Goal: Find specific page/section: Find specific page/section

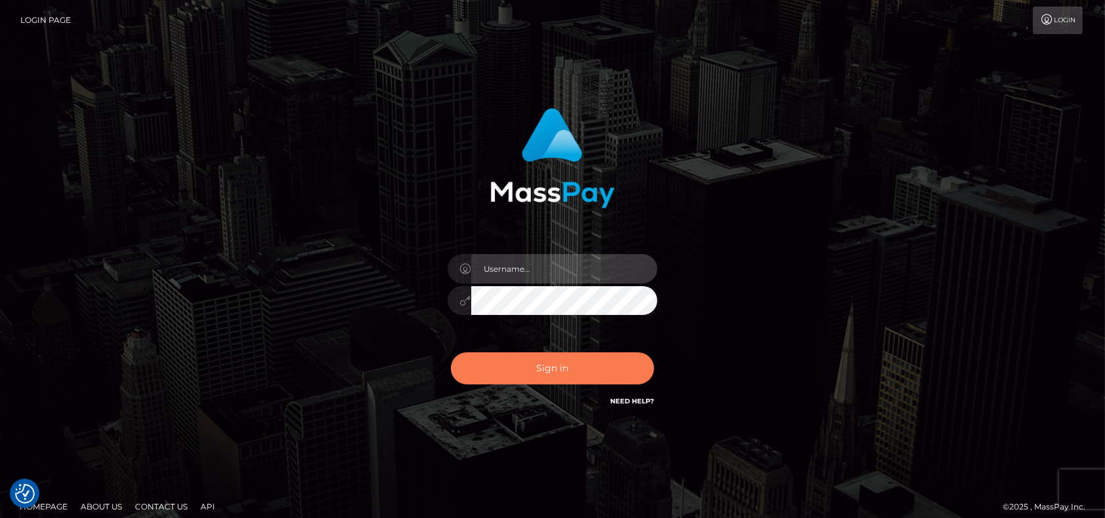
type input "petros.kidane"
click at [582, 360] on button "Sign in" at bounding box center [552, 368] width 203 height 32
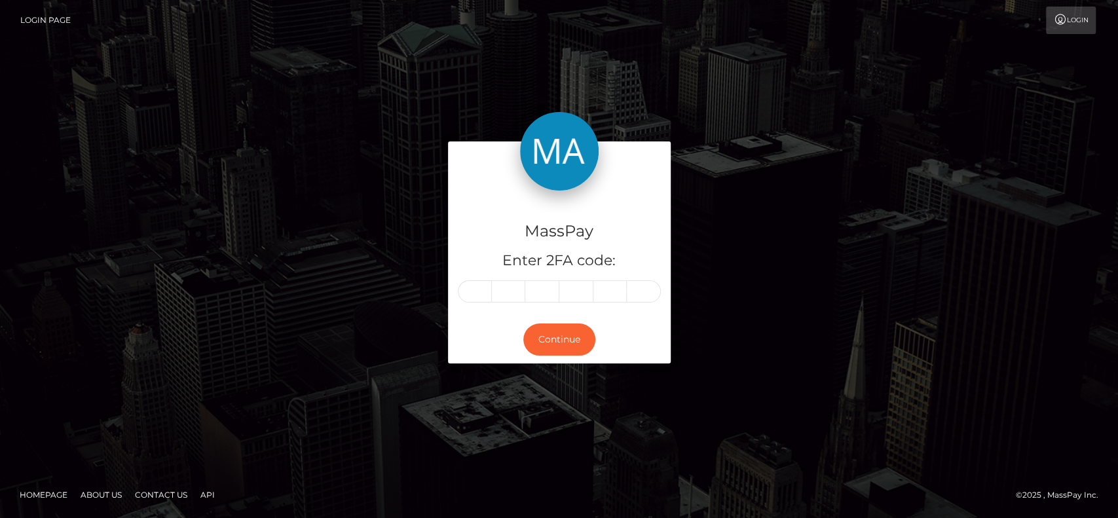
click at [566, 73] on div "MassPay Enter 2FA code: Continue" at bounding box center [559, 259] width 1118 height 432
click at [472, 284] on input "text" at bounding box center [475, 291] width 34 height 22
click at [476, 283] on input "text" at bounding box center [475, 291] width 34 height 22
type input "3"
type input "6"
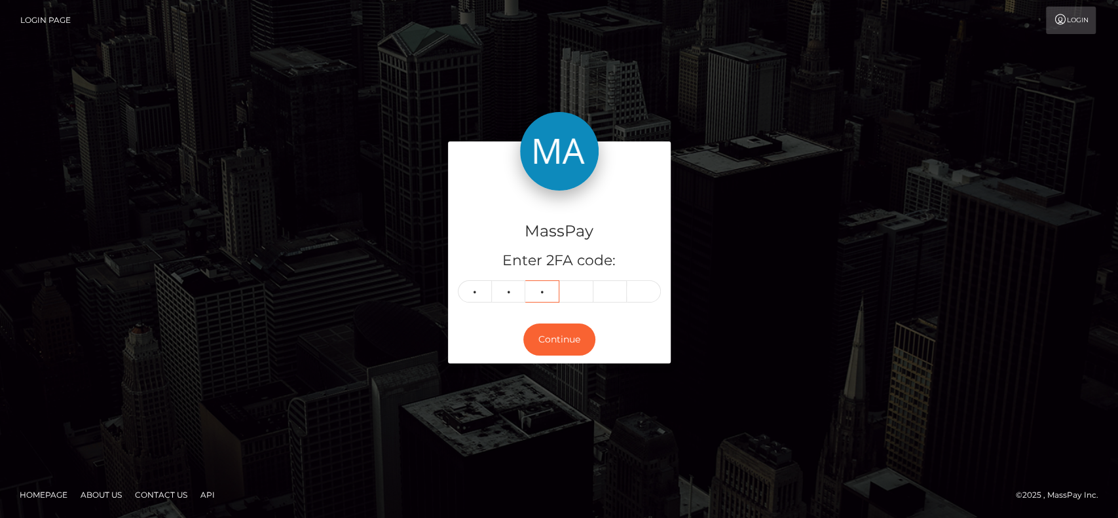
type input "2"
type input "3"
type input "4"
type input "1"
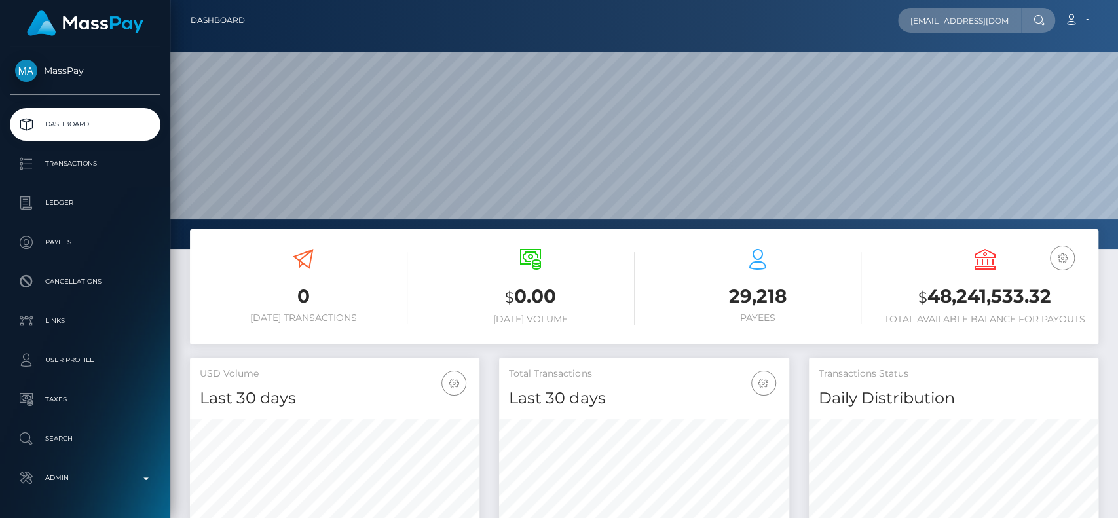
type input "jemmapattison20@gmail.com"
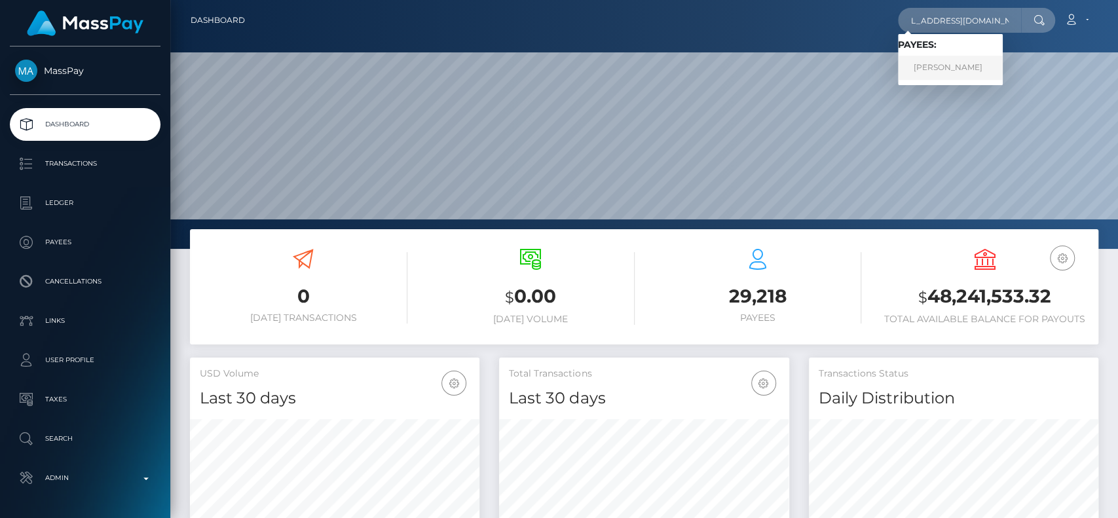
click at [942, 60] on link "Jemma Roseanne Pattison" at bounding box center [950, 68] width 105 height 24
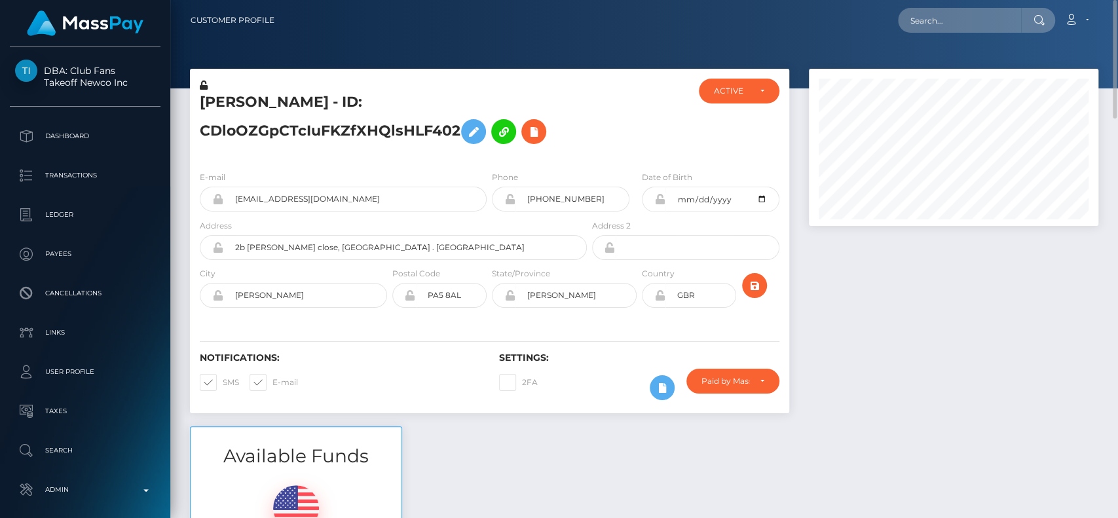
click at [220, 134] on h5 "[PERSON_NAME] - ID: CDloOZGpCTcIuFKZfXHQlsHLF402" at bounding box center [390, 121] width 380 height 58
click at [233, 109] on h5 "Jemma Roseanne Pattison - ID: CDloOZGpCTcIuFKZfXHQlsHLF402" at bounding box center [390, 121] width 380 height 58
copy h5 "Jemma"
click at [337, 117] on h5 "Jemma Roseanne Pattison - ID: CDloOZGpCTcIuFKZfXHQlsHLF402" at bounding box center [390, 121] width 380 height 58
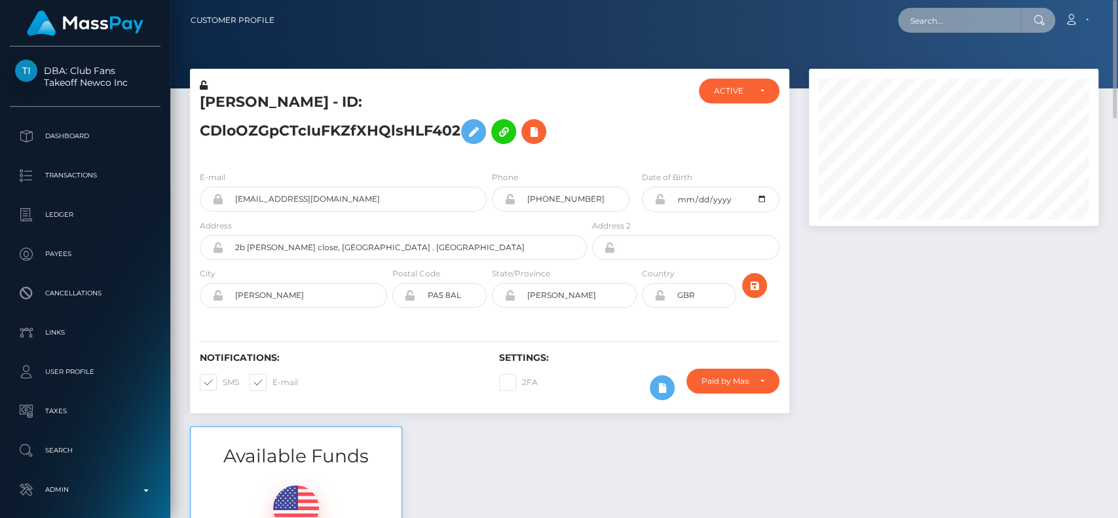
click at [954, 23] on input "text" at bounding box center [959, 20] width 123 height 25
paste input "kapayawambui983@gmail.com"
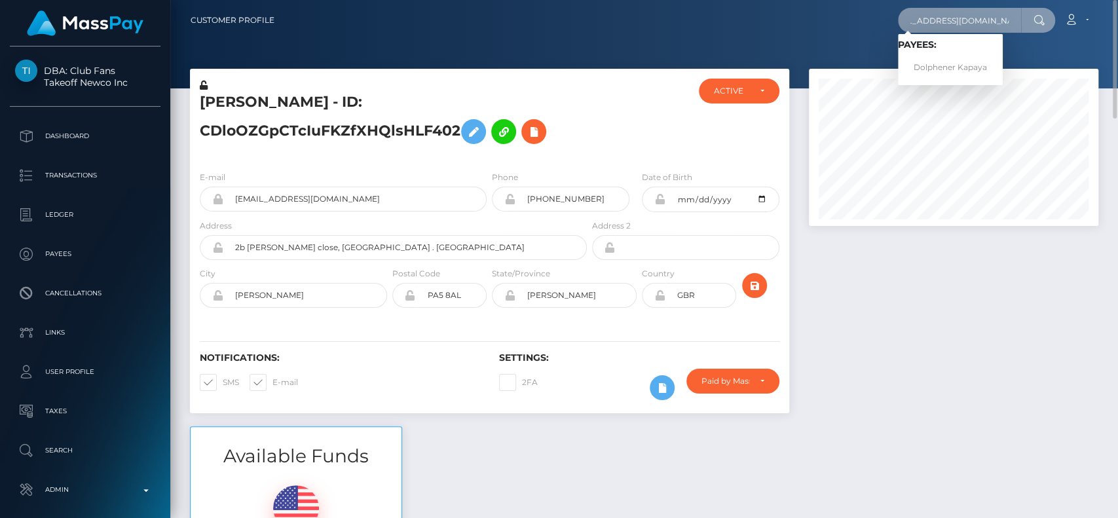
type input "kapayawambui983@gmail.com"
click at [970, 58] on link "Dolphener Kapaya" at bounding box center [950, 68] width 105 height 24
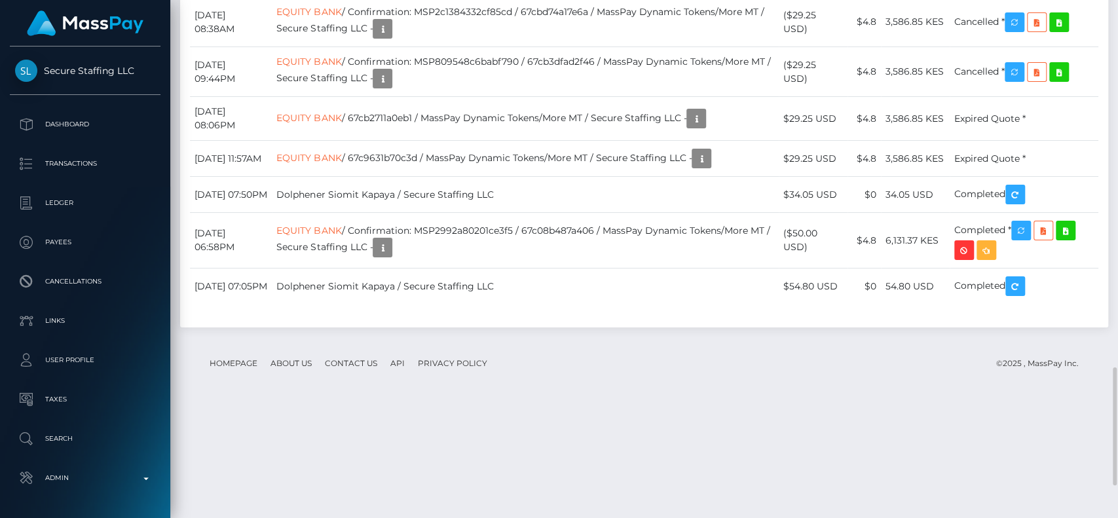
scroll to position [1619, 0]
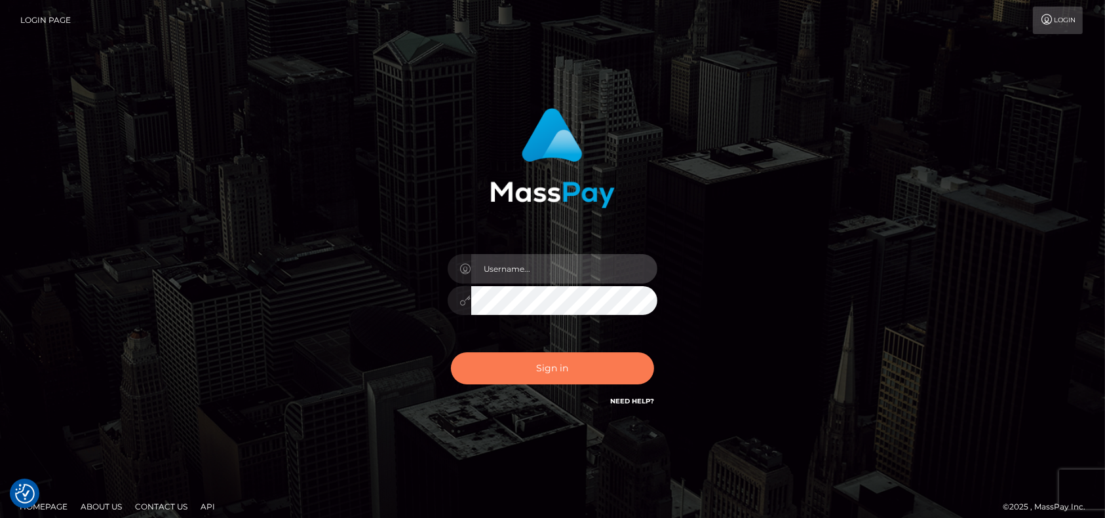
type input "petros.[PERSON_NAME]"
click at [553, 371] on button "Sign in" at bounding box center [552, 368] width 203 height 32
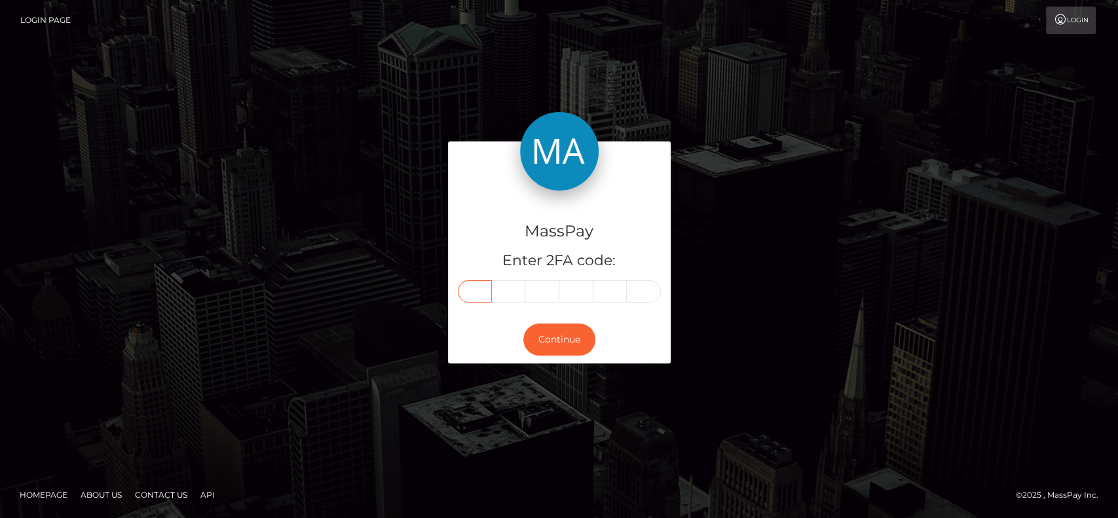
click at [482, 301] on input "text" at bounding box center [475, 291] width 34 height 22
click at [588, 92] on div "MassPay Enter 2FA code: Continue" at bounding box center [559, 259] width 1118 height 432
click at [486, 292] on input "text" at bounding box center [475, 291] width 34 height 22
type input "6"
type input "2"
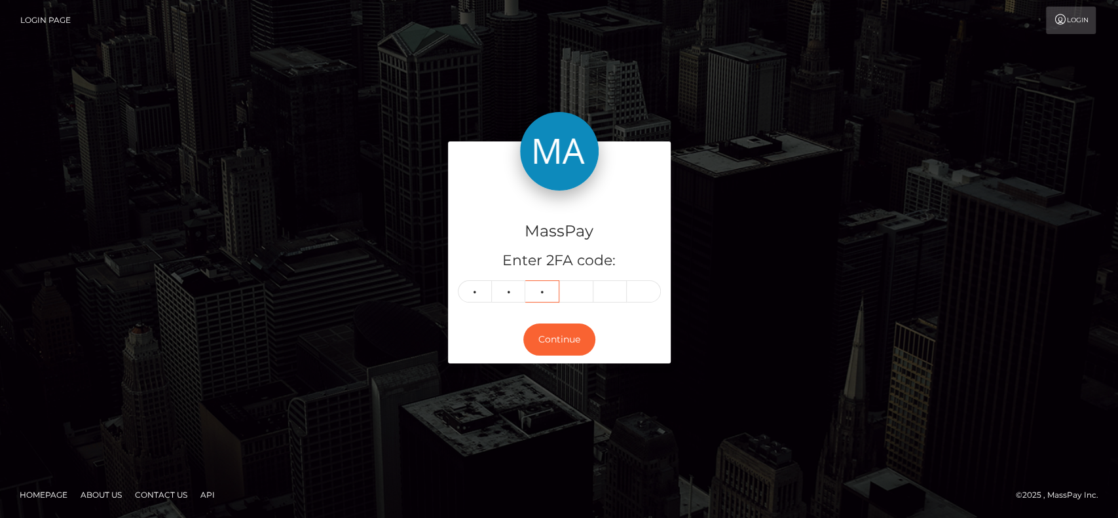
type input "7"
type input "1"
type input "8"
type input "3"
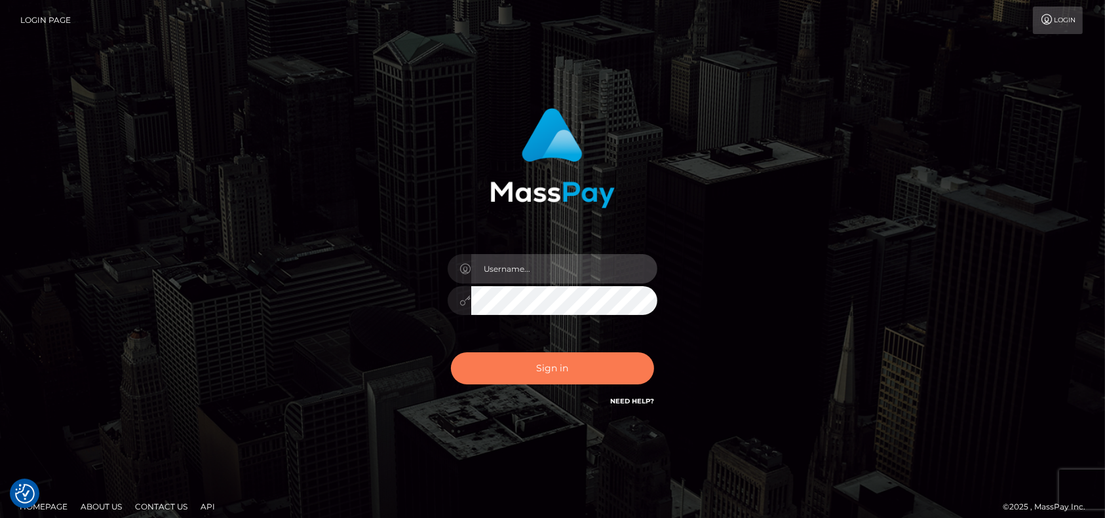
type input "petros.kidane"
click at [548, 373] on button "Sign in" at bounding box center [552, 368] width 203 height 32
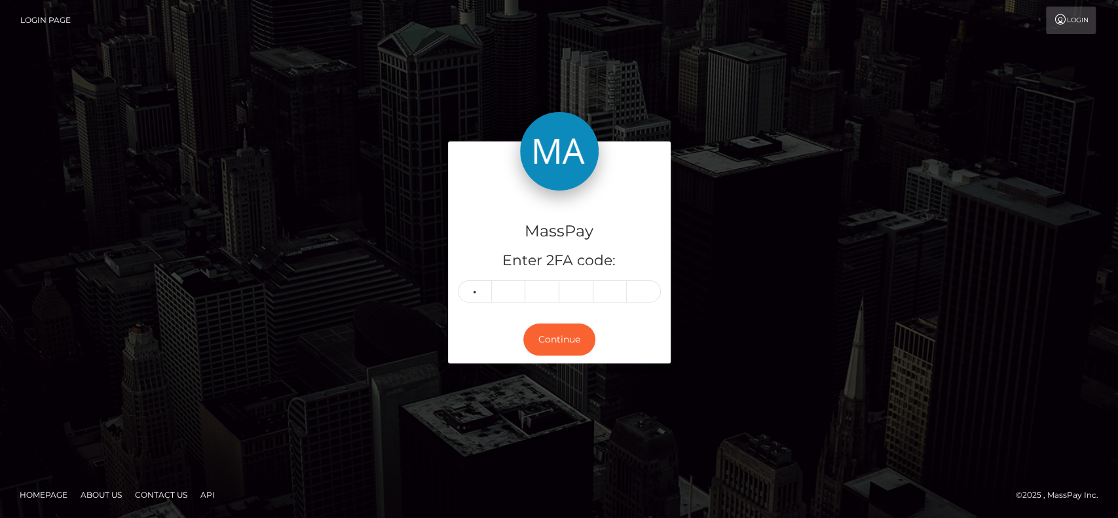
type input "6"
type input "2"
type input "7"
type input "1"
type input "8"
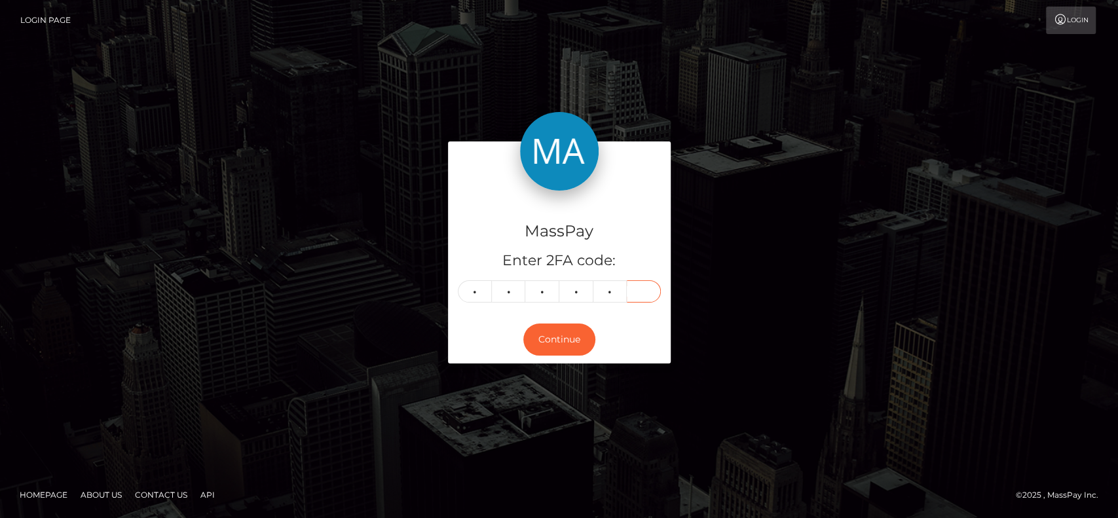
type input "3"
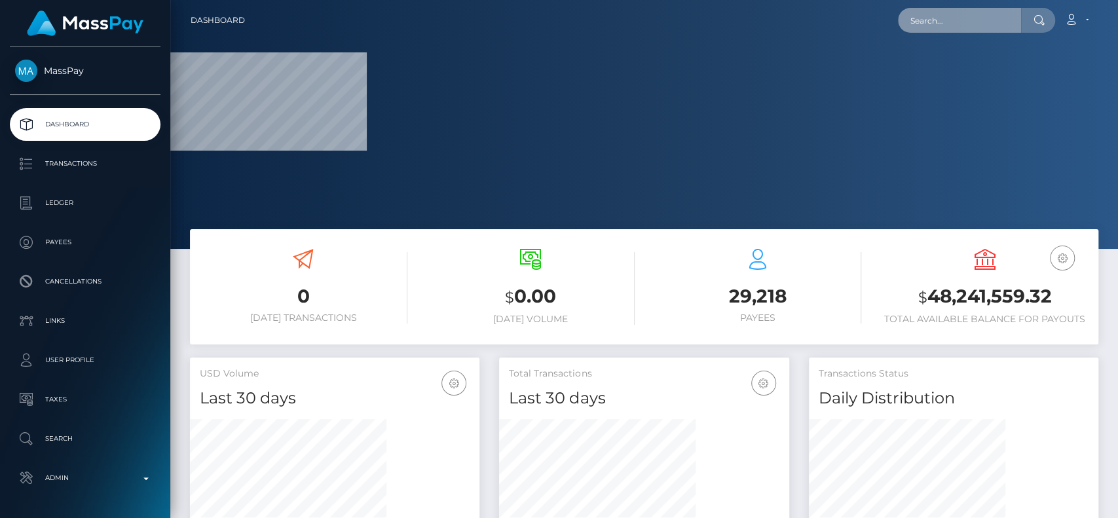
click at [949, 27] on input "text" at bounding box center [959, 20] width 123 height 25
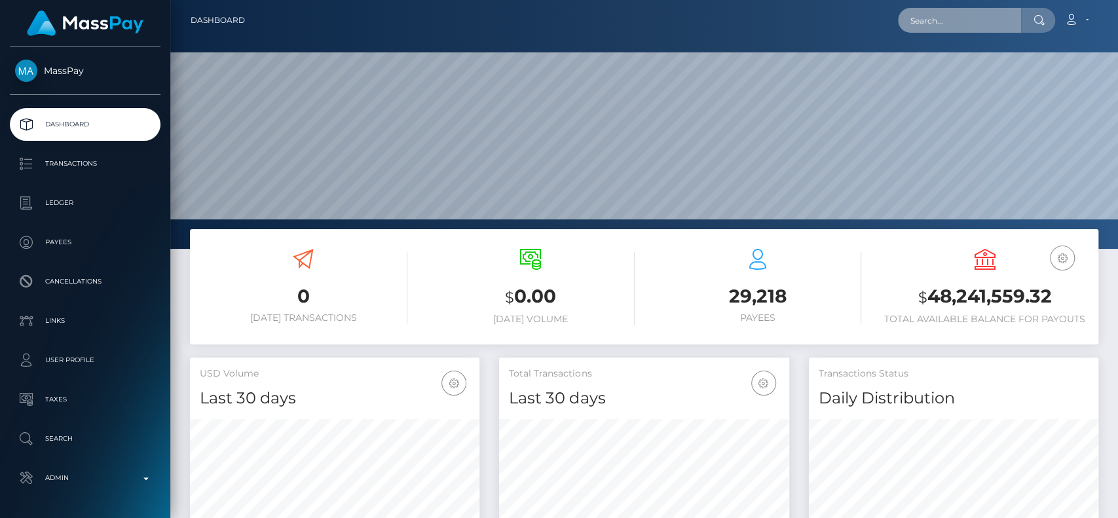
scroll to position [231, 290]
paste input "modiotab2025@gmail.com"
click at [938, 22] on input "modiotab2025@gmail.com" at bounding box center [959, 20] width 123 height 25
paste input "Abass Moshood"
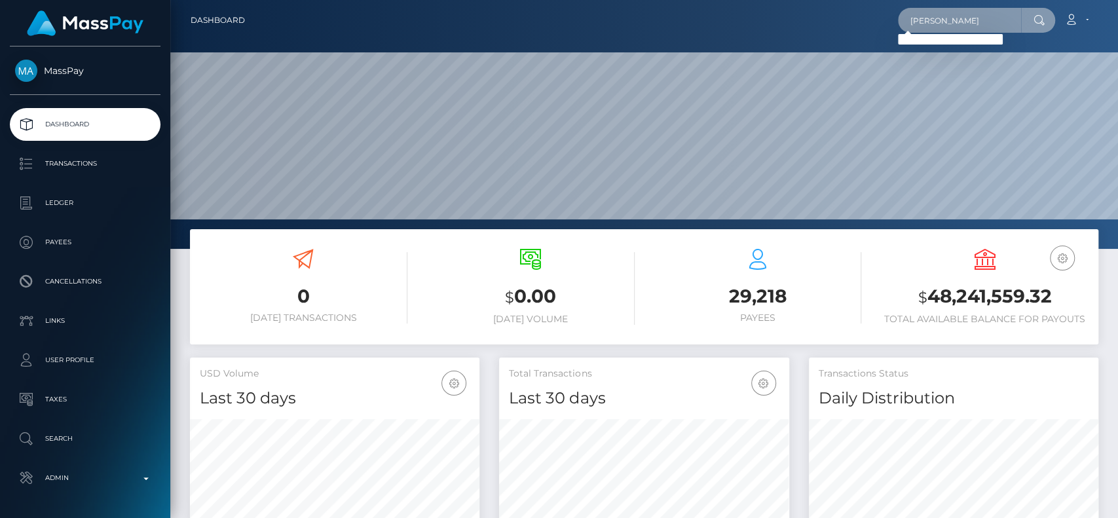
click at [954, 24] on input "[PERSON_NAME]" at bounding box center [959, 20] width 123 height 25
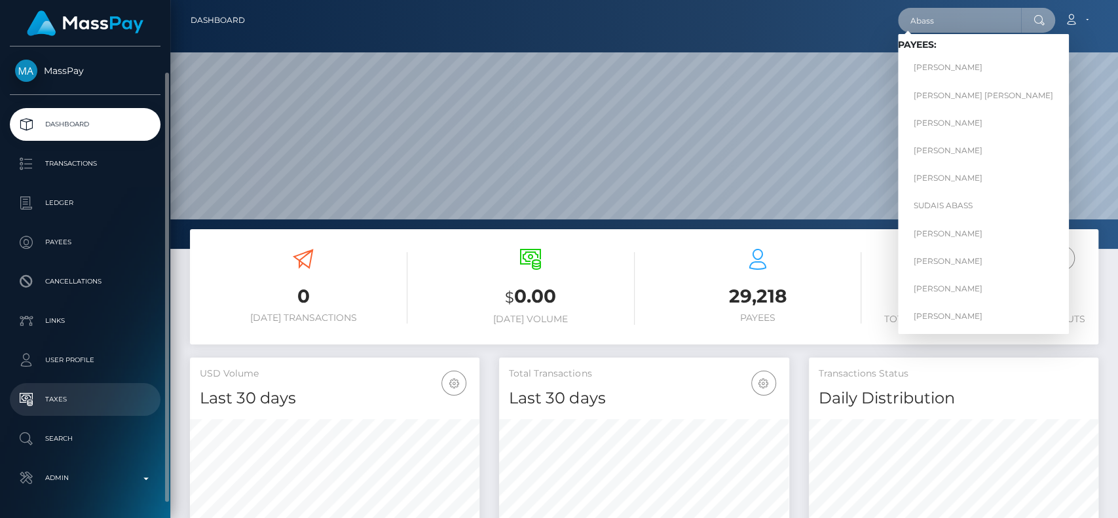
scroll to position [44, 0]
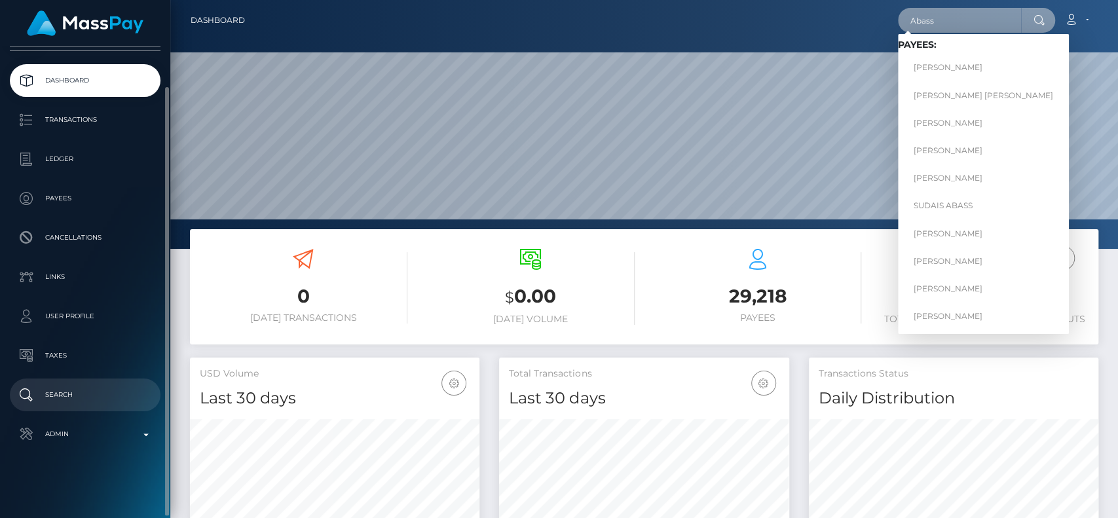
type input "Abass"
click at [101, 389] on p "Search" at bounding box center [85, 395] width 140 height 20
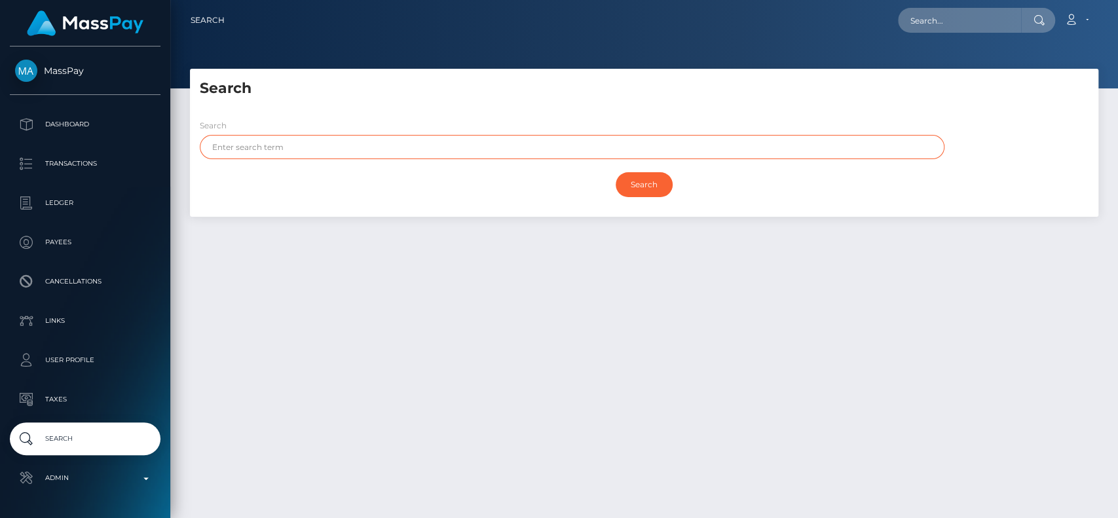
click at [447, 145] on input "text" at bounding box center [572, 147] width 745 height 24
paste input "Abass Moshood"
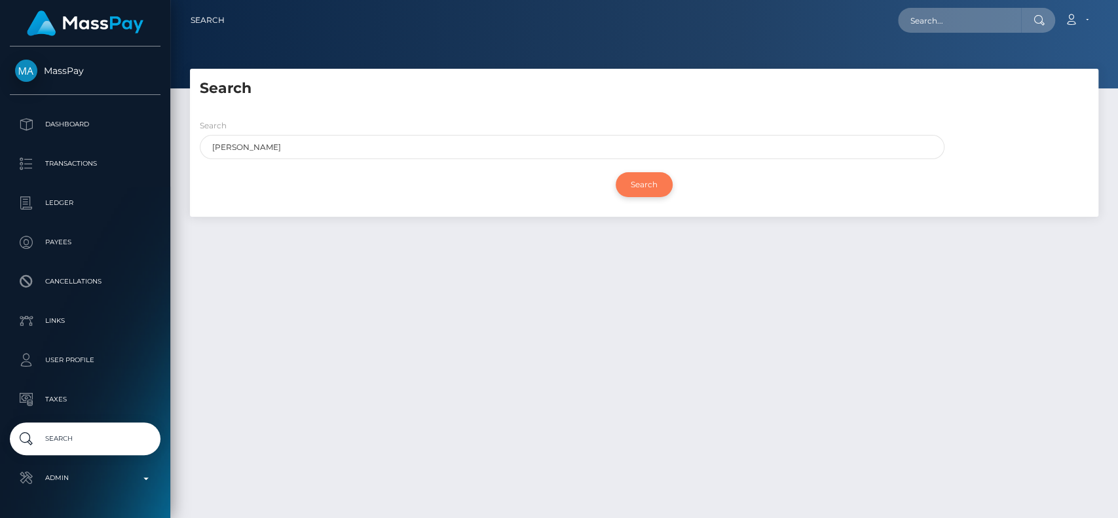
click at [644, 191] on input "Search" at bounding box center [644, 184] width 57 height 25
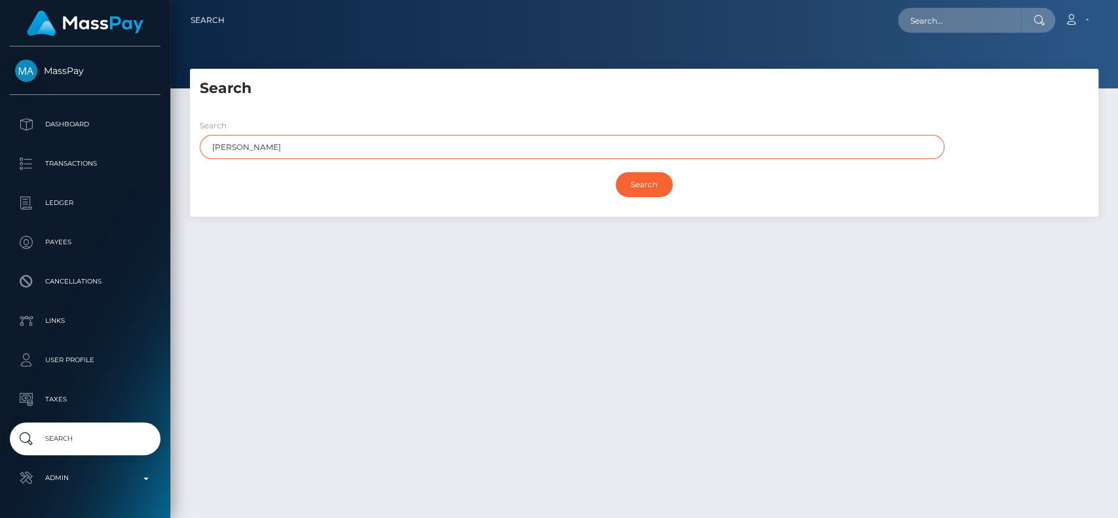
click at [265, 142] on input "Abass Moshood" at bounding box center [572, 147] width 745 height 24
type input "Abass"
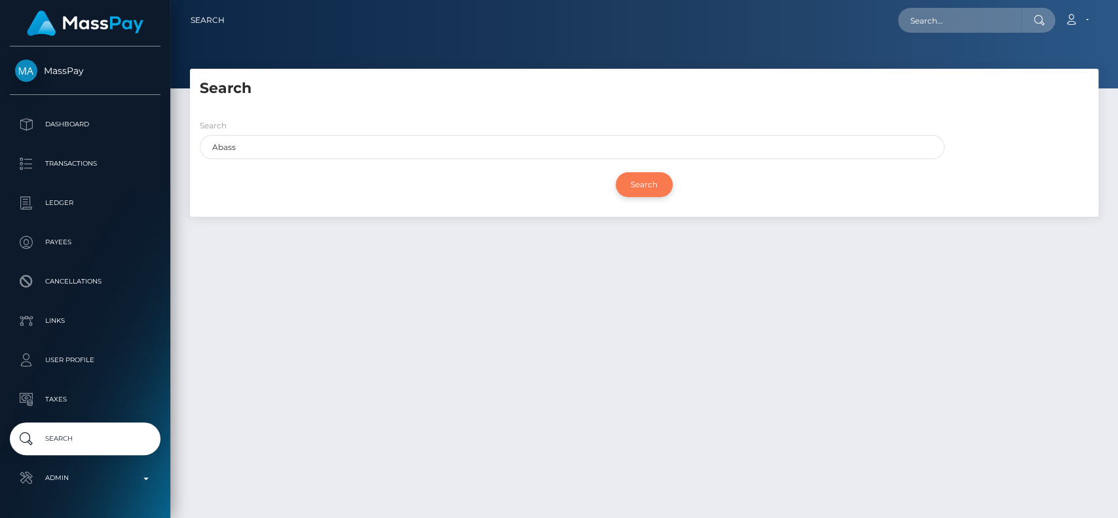
click at [652, 186] on input "Search" at bounding box center [644, 184] width 57 height 25
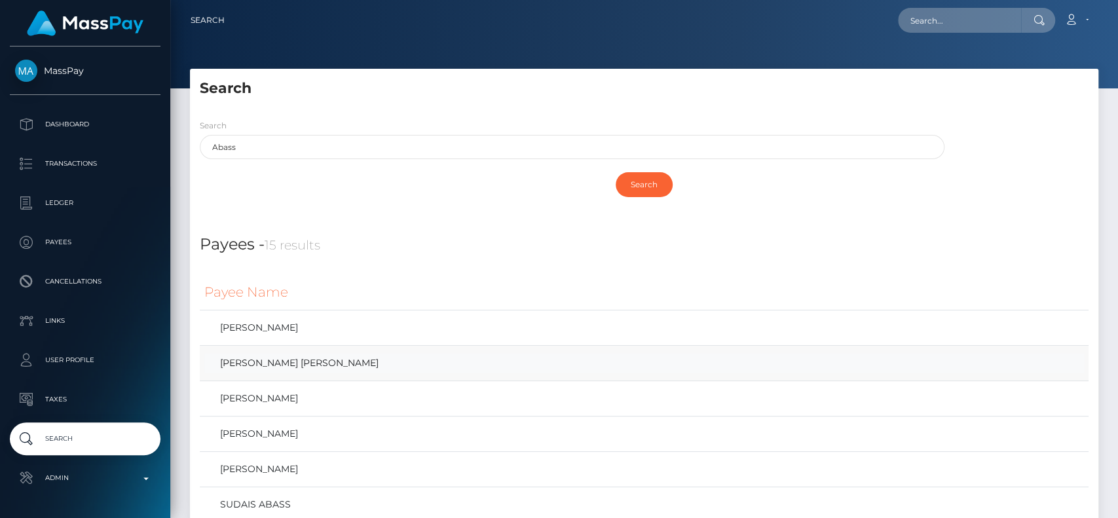
click at [301, 359] on link "Abass Ayobami Moshood" at bounding box center [644, 363] width 880 height 19
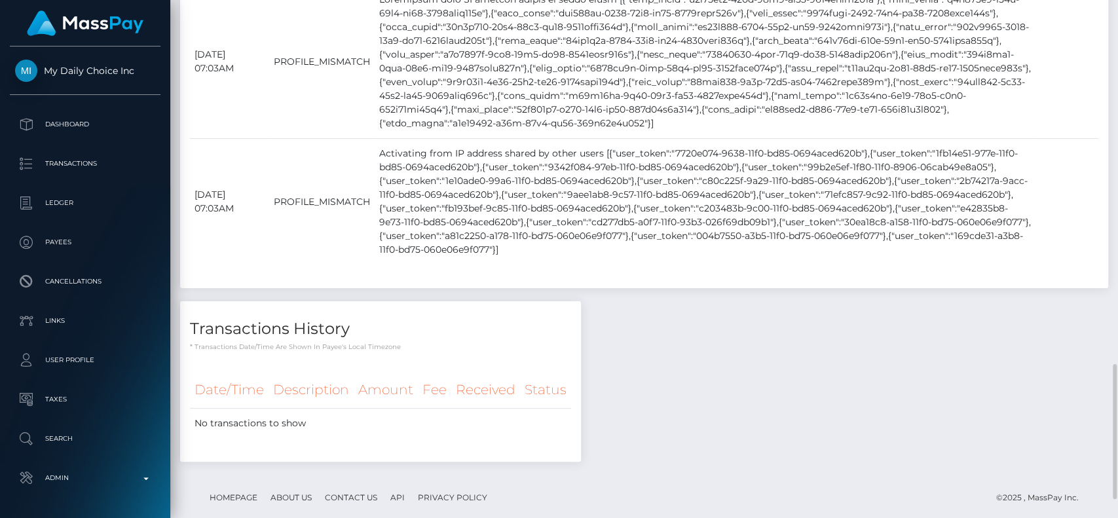
scroll to position [1367, 0]
click at [471, 140] on td at bounding box center [705, 63] width 663 height 154
click at [478, 266] on td at bounding box center [705, 203] width 663 height 126
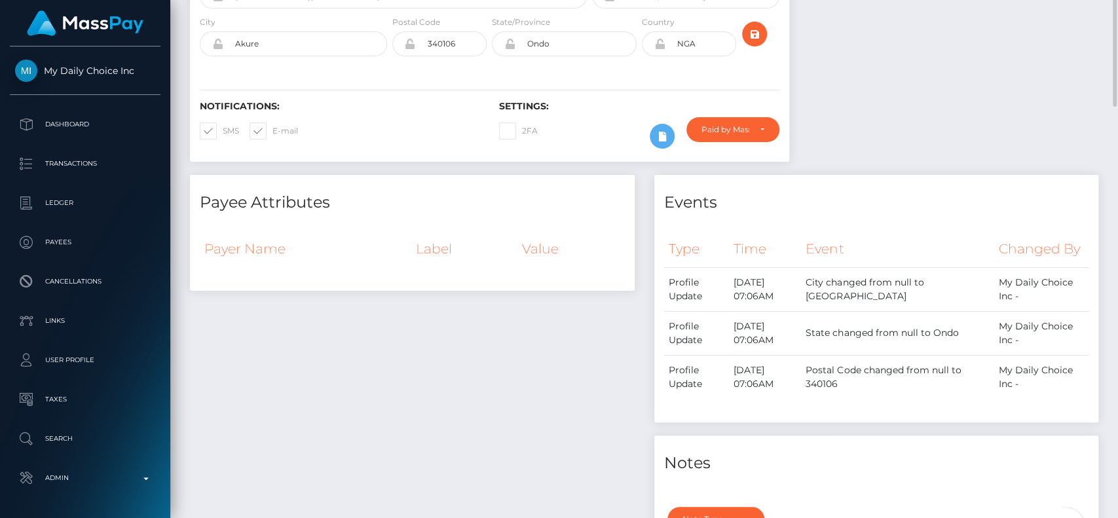
scroll to position [0, 0]
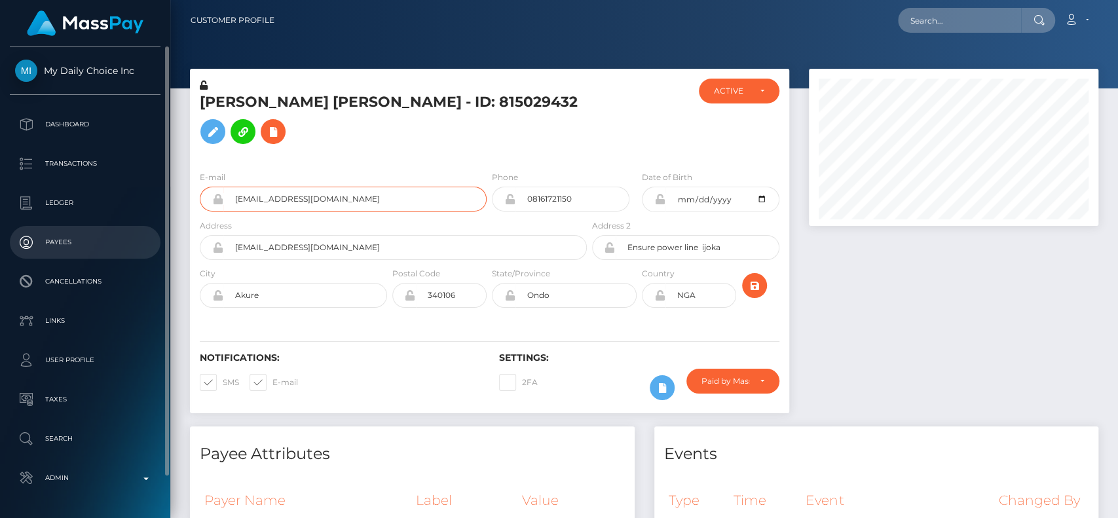
drag, startPoint x: 393, startPoint y: 218, endPoint x: 152, endPoint y: 242, distance: 242.3
click at [152, 242] on div "My Daily Choice Inc Dashboard Transactions Ledger Payees Cancellations" at bounding box center [559, 259] width 1118 height 518
